Goal: Task Accomplishment & Management: Manage account settings

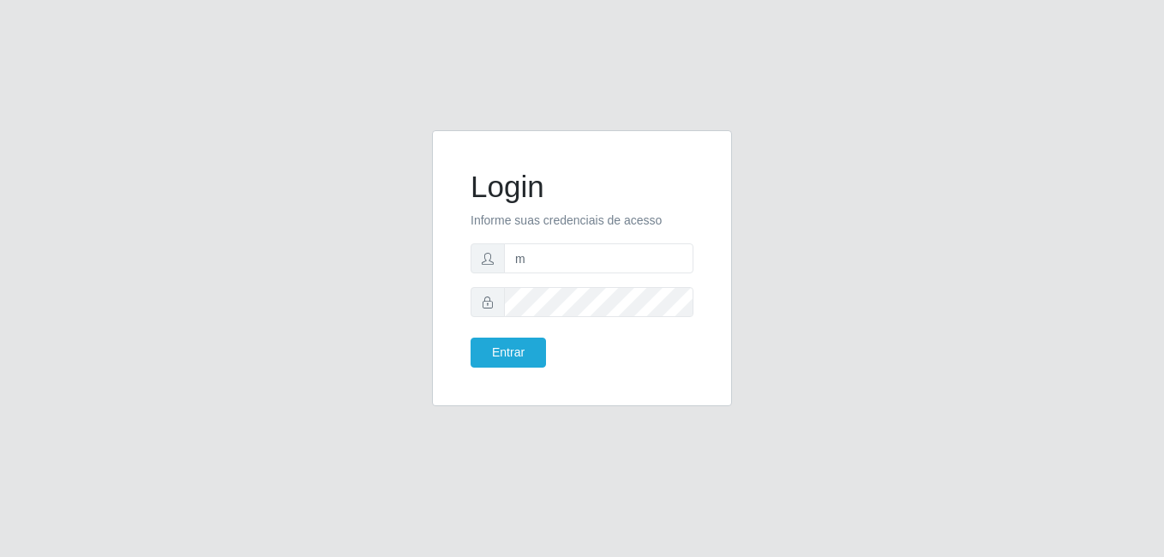
type input "mi"
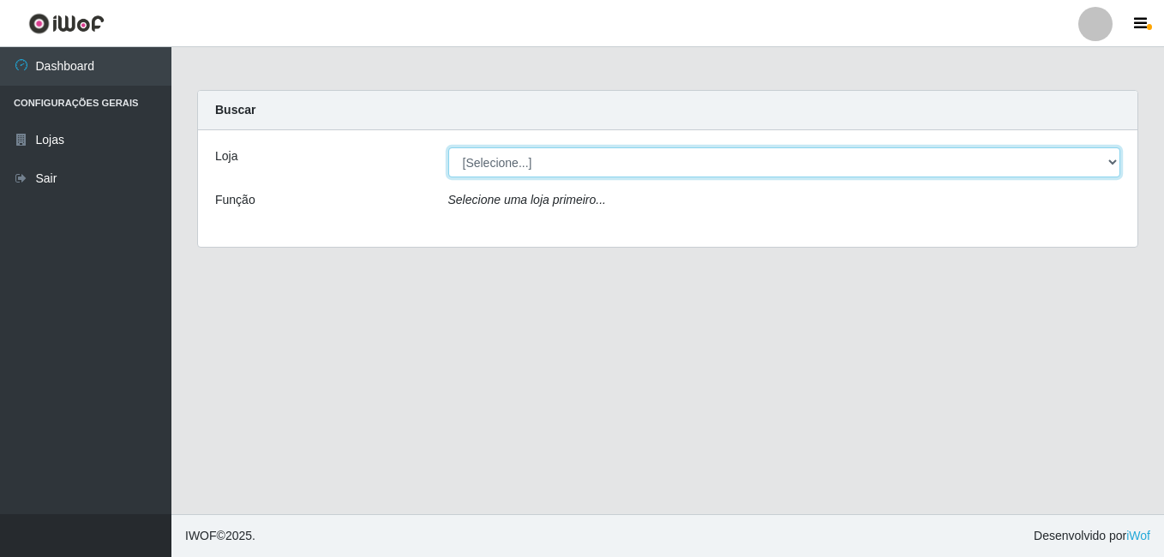
click at [535, 165] on select "[Selecione...] C-ASA [GEOGRAPHIC_DATA]" at bounding box center [784, 162] width 673 height 30
select select "239"
click at [448, 147] on select "[Selecione...] C-ASA [GEOGRAPHIC_DATA]" at bounding box center [784, 162] width 673 height 30
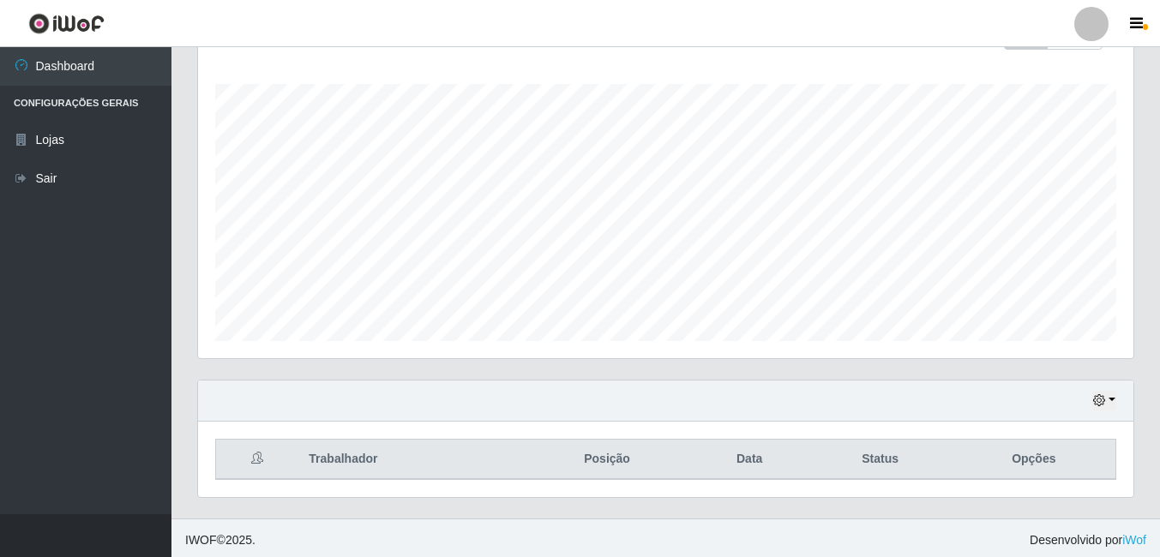
scroll to position [276, 0]
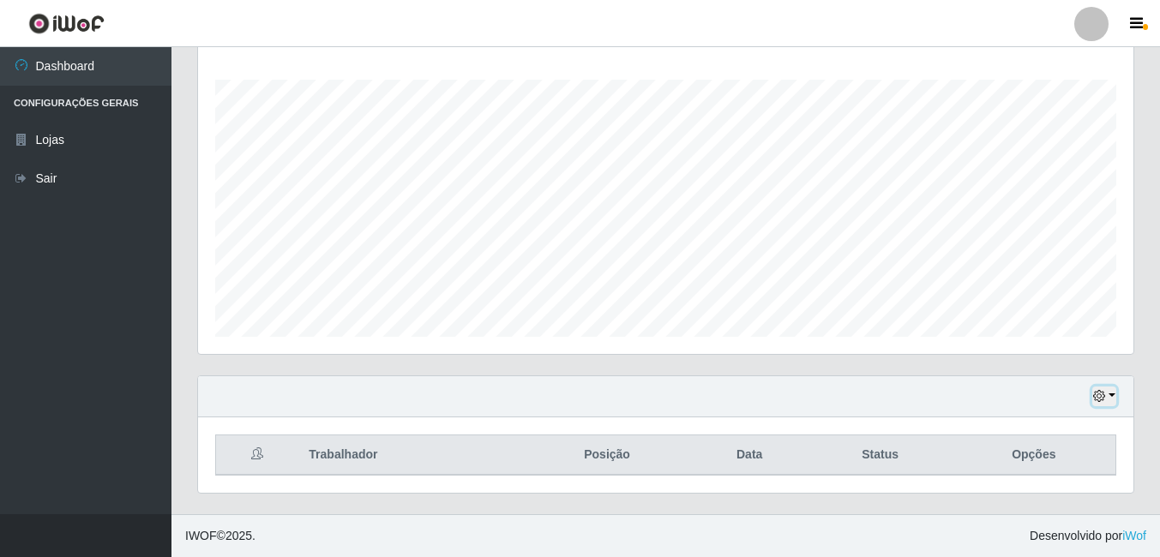
click at [1095, 399] on icon "button" at bounding box center [1099, 396] width 12 height 12
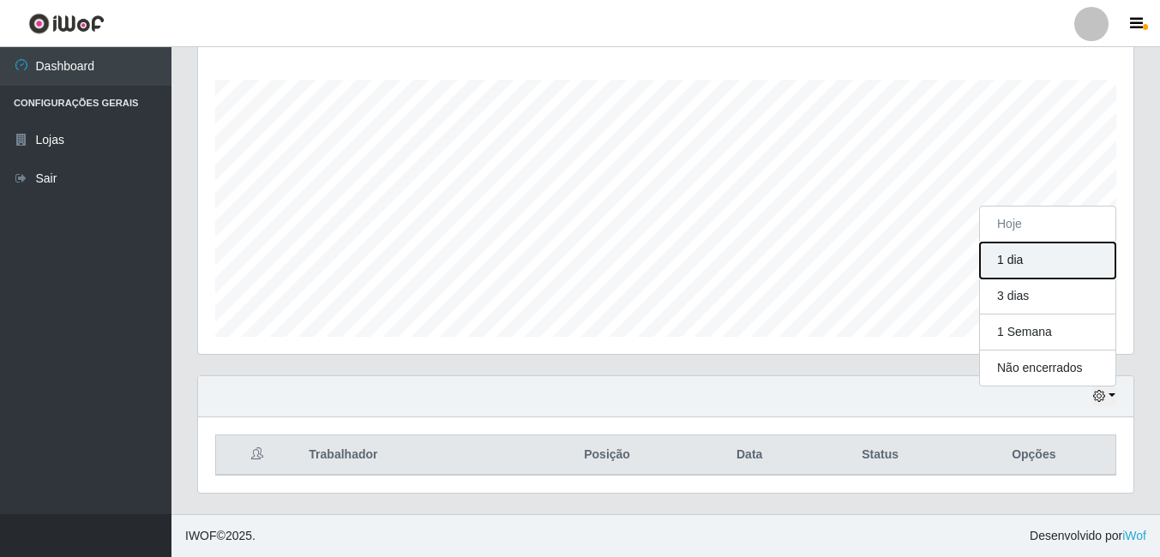
click at [1036, 261] on button "1 dia" at bounding box center [1047, 261] width 135 height 36
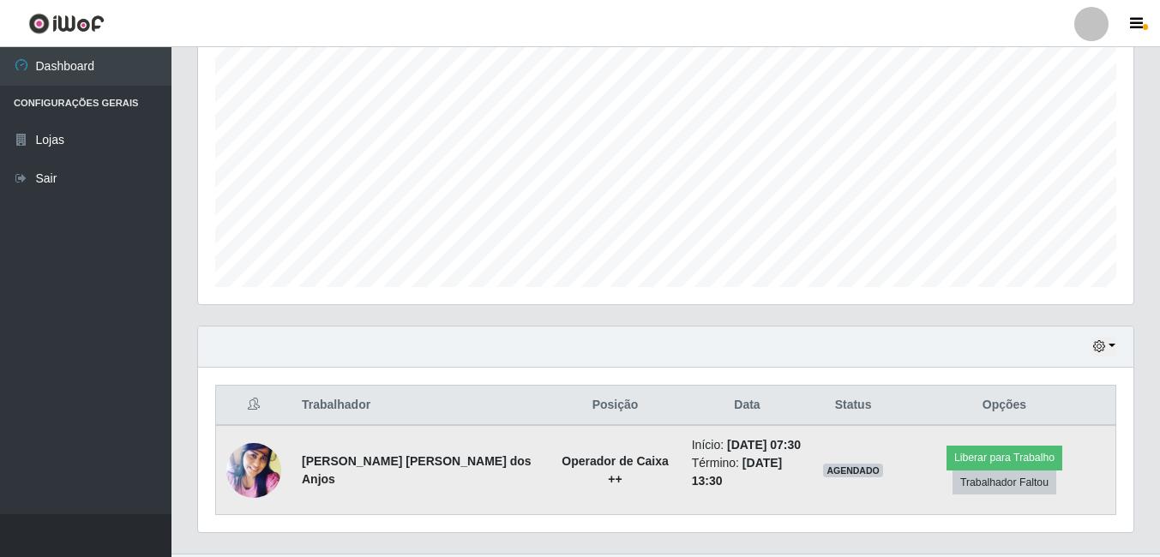
scroll to position [352, 0]
